Goal: Task Accomplishment & Management: Use online tool/utility

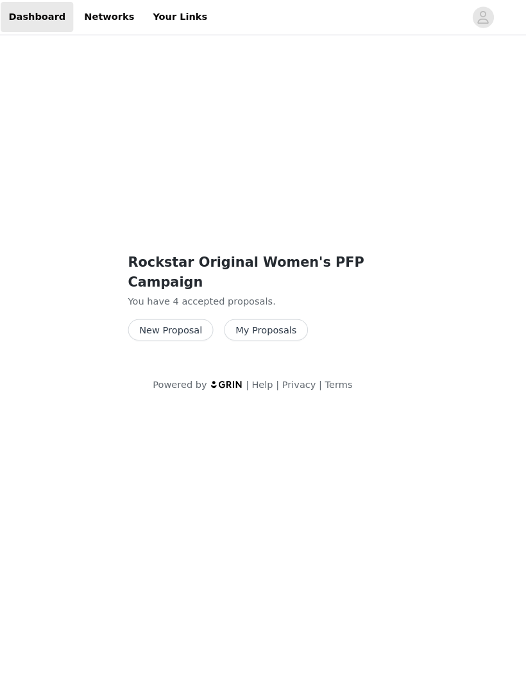
scroll to position [1, 20]
click at [159, 18] on link "Your Links" at bounding box center [193, 17] width 68 height 29
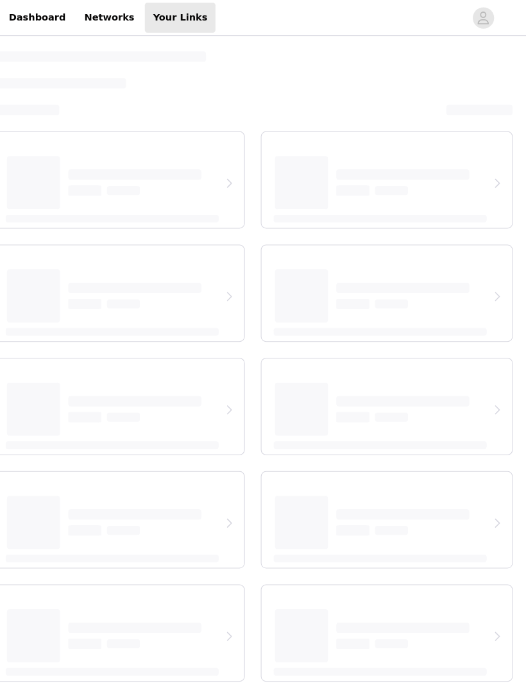
select select "12"
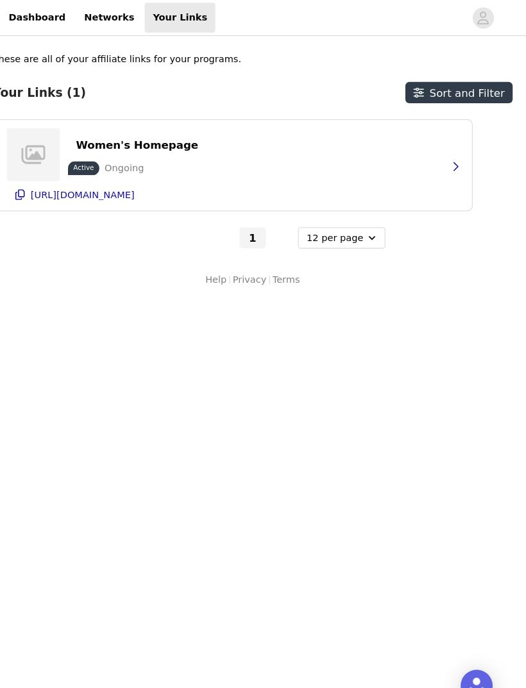
click at [399, 160] on div "Women's Homepage Active Ongoing https://glnk.io/pl50/ccuratedbychloe" at bounding box center [243, 158] width 435 height 87
click at [421, 168] on div "Women's Homepage Active Ongoing https://glnk.io/pl50/ccuratedbychloe" at bounding box center [243, 158] width 435 height 87
click at [445, 157] on button "button" at bounding box center [458, 160] width 26 height 21
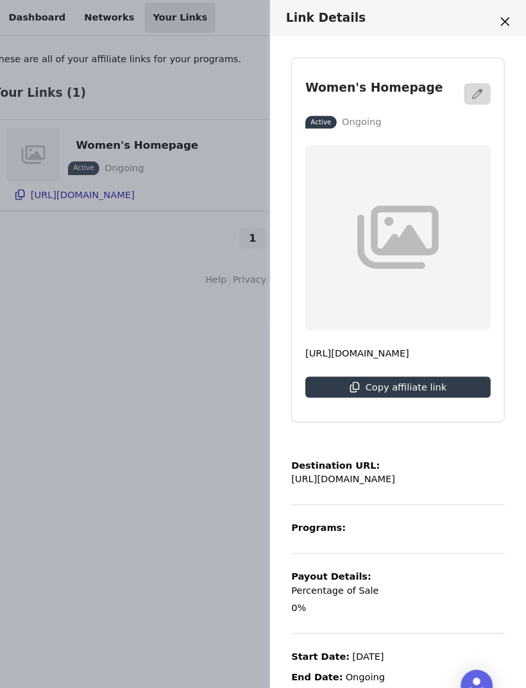
click at [457, 368] on button "Copy affiliate link" at bounding box center [403, 372] width 178 height 21
click at [58, 346] on div "Link Details Women's Homepage Active Ongoing [URL][DOMAIN_NAME] Copy affiliate …" at bounding box center [263, 344] width 526 height 688
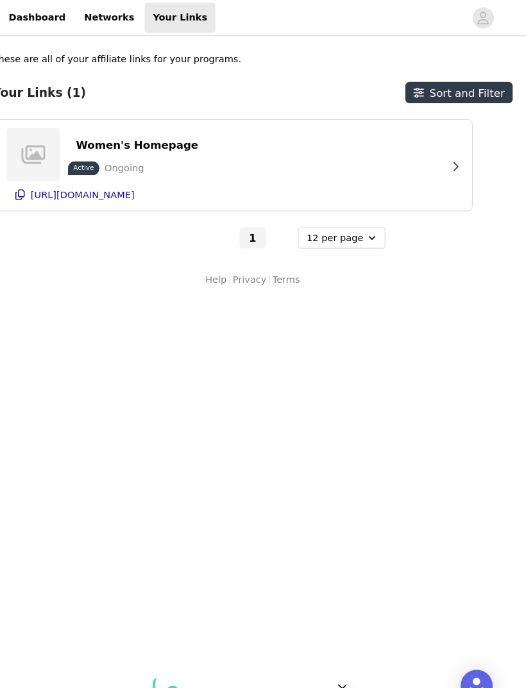
click at [445, 163] on button "button" at bounding box center [458, 160] width 26 height 21
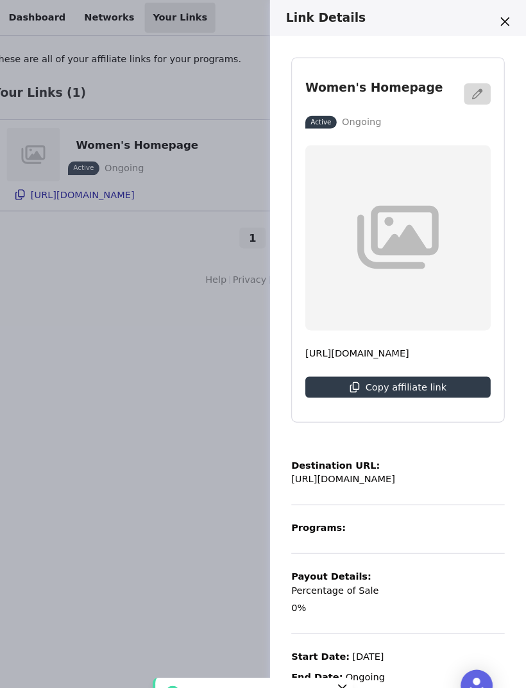
scroll to position [4, 0]
click at [341, 655] on button "Close" at bounding box center [348, 662] width 15 height 15
click at [41, 335] on div "Link Details Women's Homepage Active Ongoing [URL][DOMAIN_NAME] Copy affiliate …" at bounding box center [263, 344] width 526 height 688
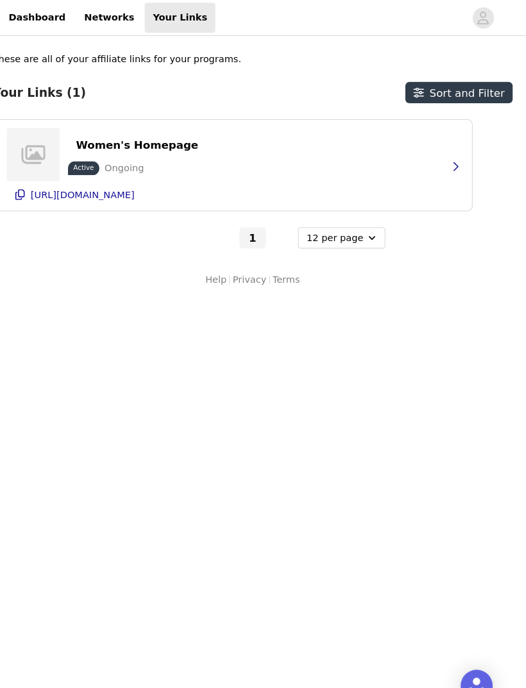
click at [387, 152] on div "Women's Homepage Active Ongoing https://glnk.io/pl50/ccuratedbychloe" at bounding box center [243, 158] width 435 height 87
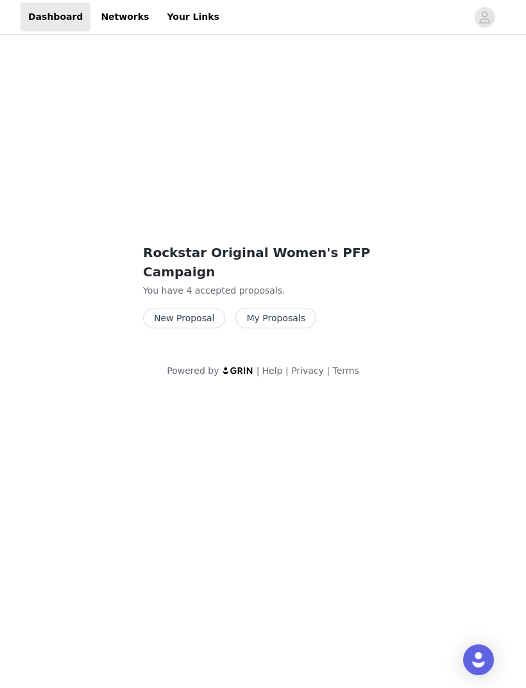
click at [193, 21] on link "Your Links" at bounding box center [193, 17] width 68 height 29
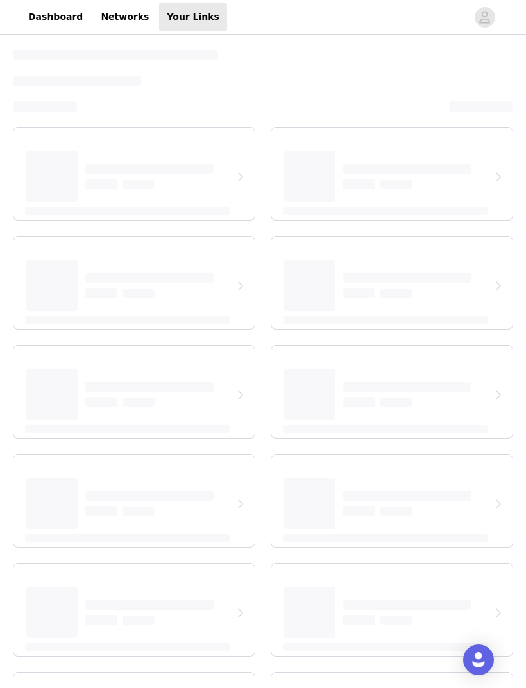
select select "12"
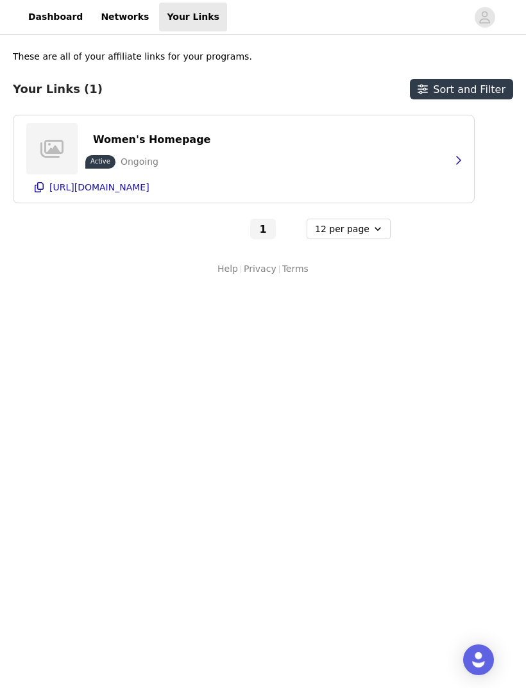
click at [446, 151] on button "button" at bounding box center [458, 160] width 26 height 21
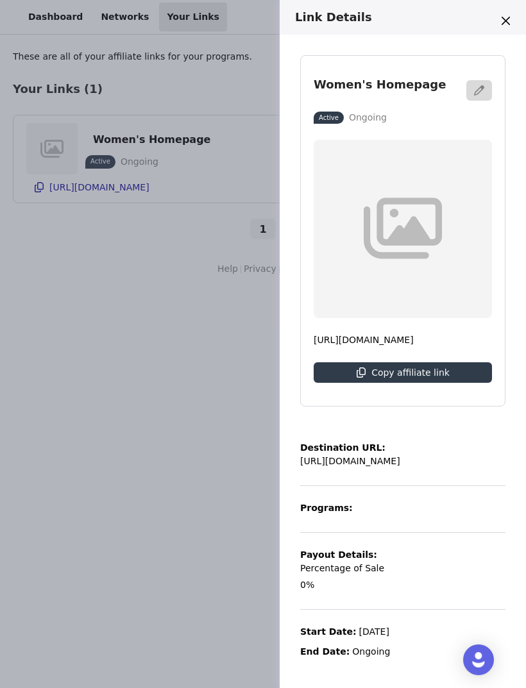
click at [391, 370] on p "Copy affiliate link" at bounding box center [410, 373] width 78 height 10
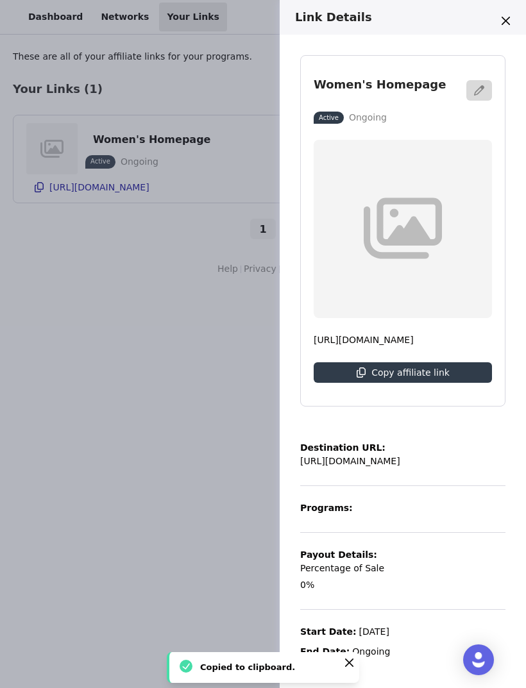
click at [395, 370] on p "Copy affiliate link" at bounding box center [410, 373] width 78 height 10
click at [430, 380] on div "Copy affiliate link" at bounding box center [410, 372] width 78 height 21
click at [447, 366] on button "Copy affiliate link" at bounding box center [403, 372] width 178 height 21
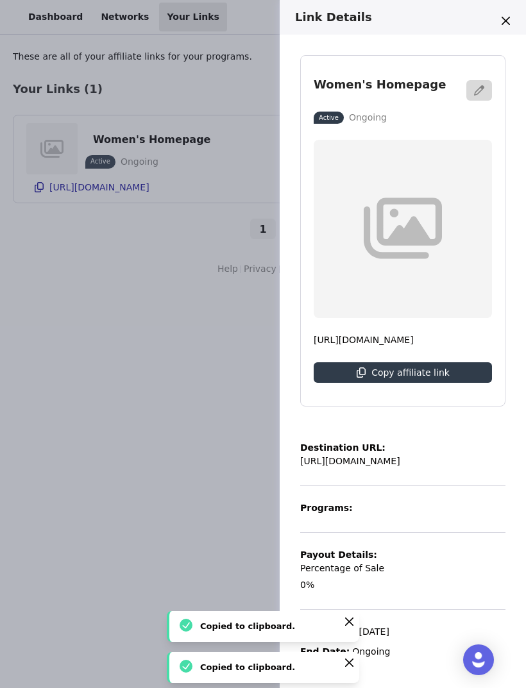
click at [441, 372] on p "Copy affiliate link" at bounding box center [410, 373] width 78 height 10
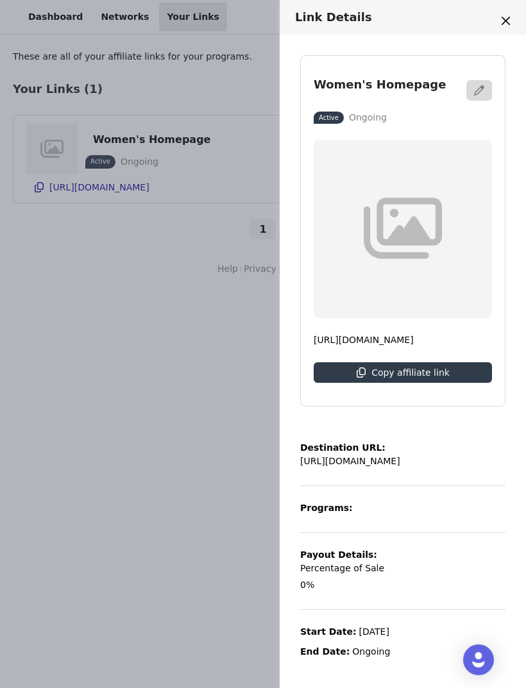
click at [412, 373] on p "Copy affiliate link" at bounding box center [410, 373] width 78 height 10
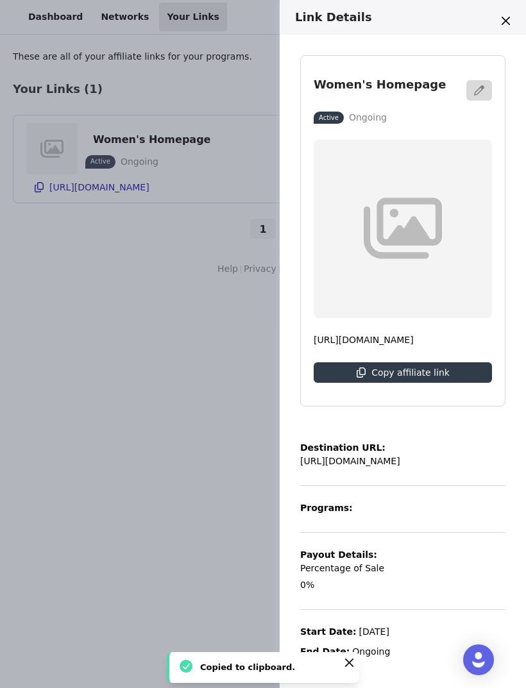
click at [404, 373] on p "Copy affiliate link" at bounding box center [410, 373] width 78 height 10
